Goal: Check status: Check status

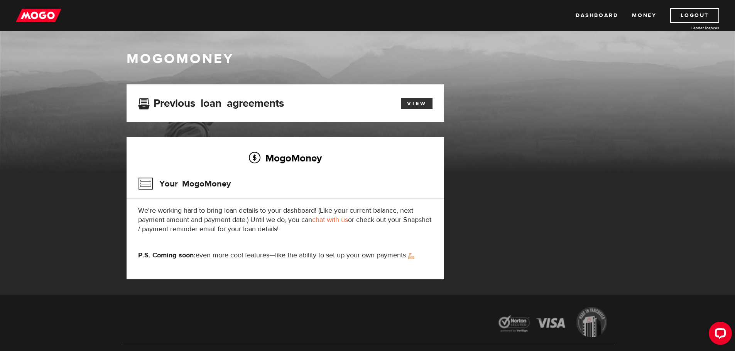
click at [412, 102] on link "View" at bounding box center [416, 103] width 31 height 11
click at [650, 15] on link "Money" at bounding box center [644, 15] width 24 height 15
click at [236, 214] on p "We're working hard to bring loan details to your dashboard! (Like your current …" at bounding box center [285, 220] width 294 height 28
drag, startPoint x: 125, startPoint y: 56, endPoint x: 149, endPoint y: 72, distance: 28.4
click at [125, 56] on div "MogoMoney" at bounding box center [368, 60] width 494 height 20
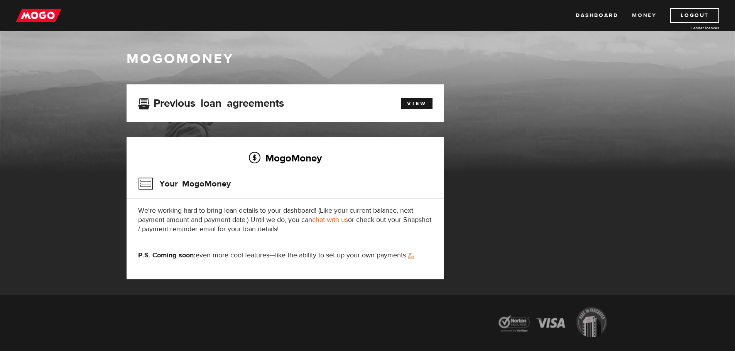
click at [641, 19] on link "Money" at bounding box center [644, 15] width 24 height 15
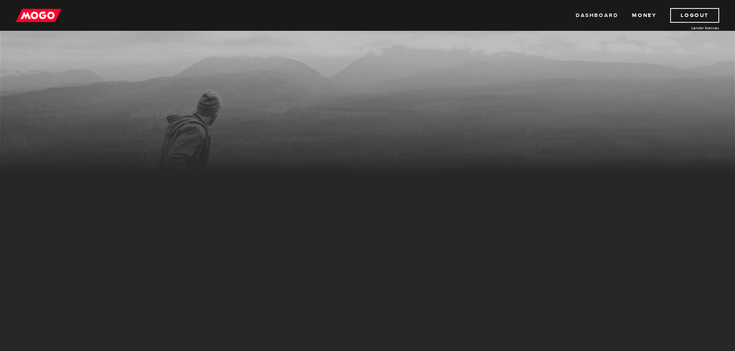
click at [593, 18] on link "Dashboard" at bounding box center [597, 15] width 42 height 15
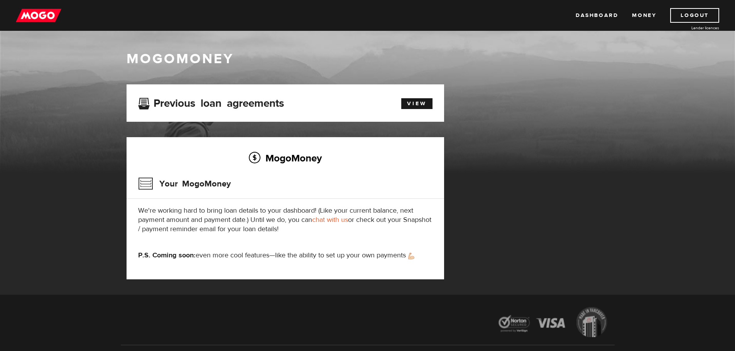
click at [410, 98] on div "View" at bounding box center [412, 102] width 51 height 13
click at [410, 100] on link "View" at bounding box center [416, 103] width 31 height 11
